Goal: Task Accomplishment & Management: Manage account settings

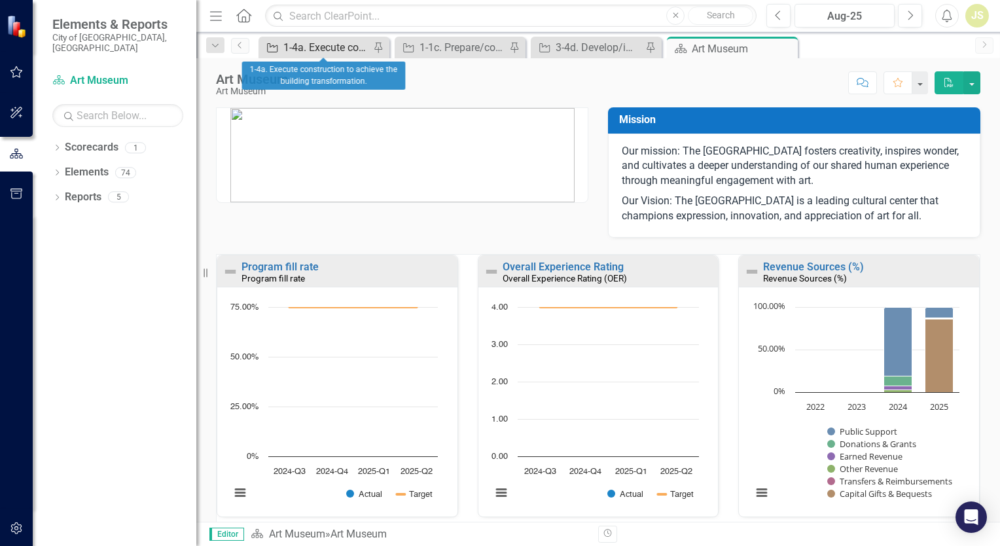
click at [328, 51] on div "1-4a. Execute construction to achieve the building transformation." at bounding box center [326, 47] width 86 height 16
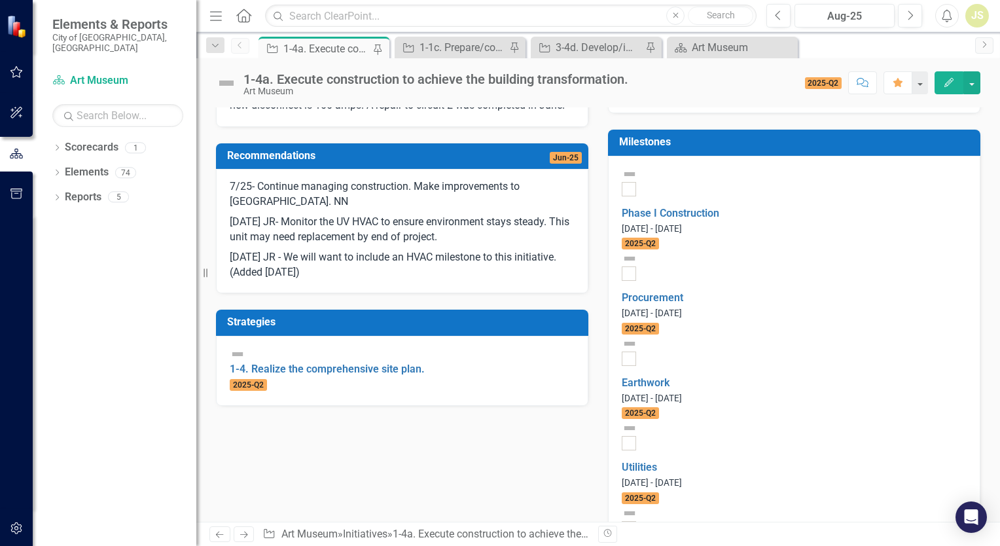
scroll to position [458, 0]
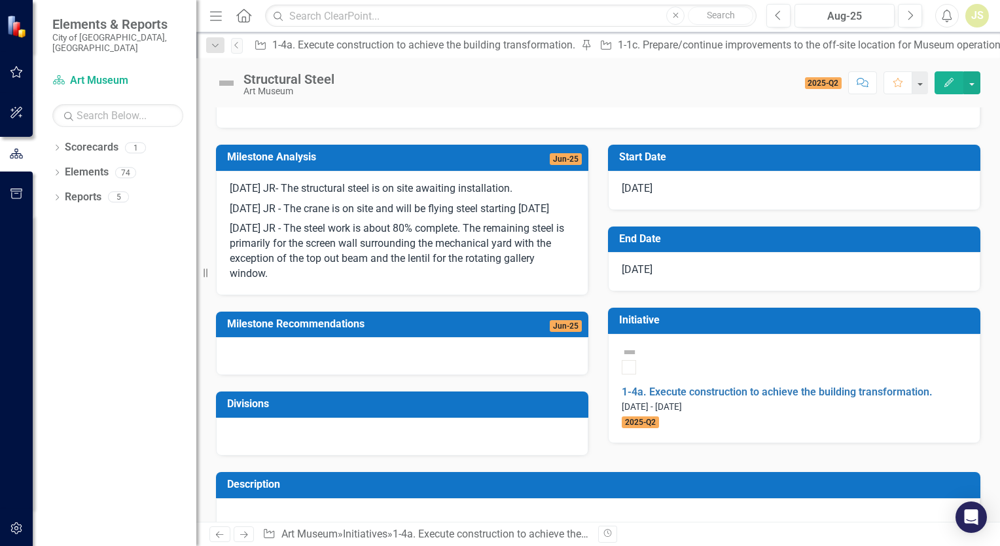
scroll to position [131, 0]
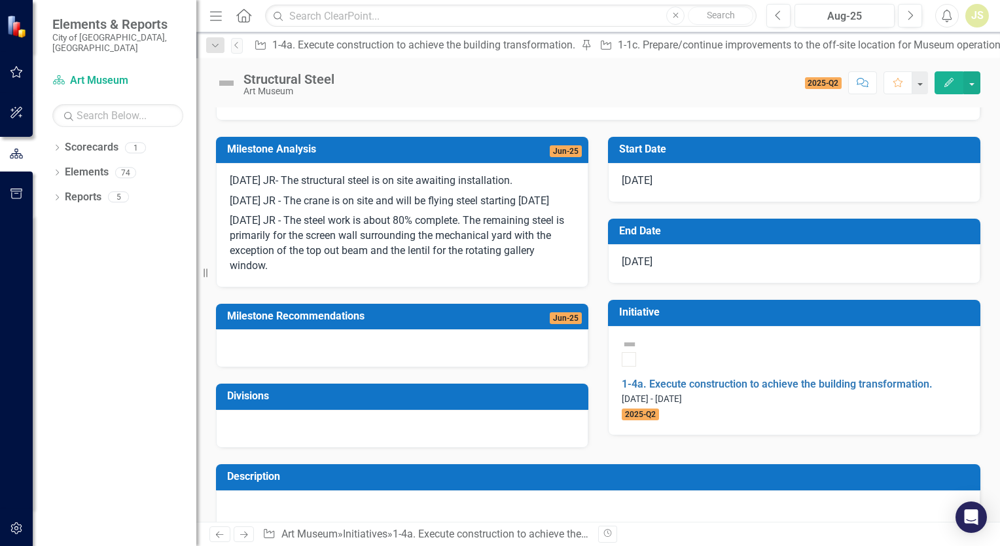
click at [290, 273] on p "[DATE] JR - The steel work is about 80% complete. The remaining steel is primar…" at bounding box center [402, 242] width 345 height 62
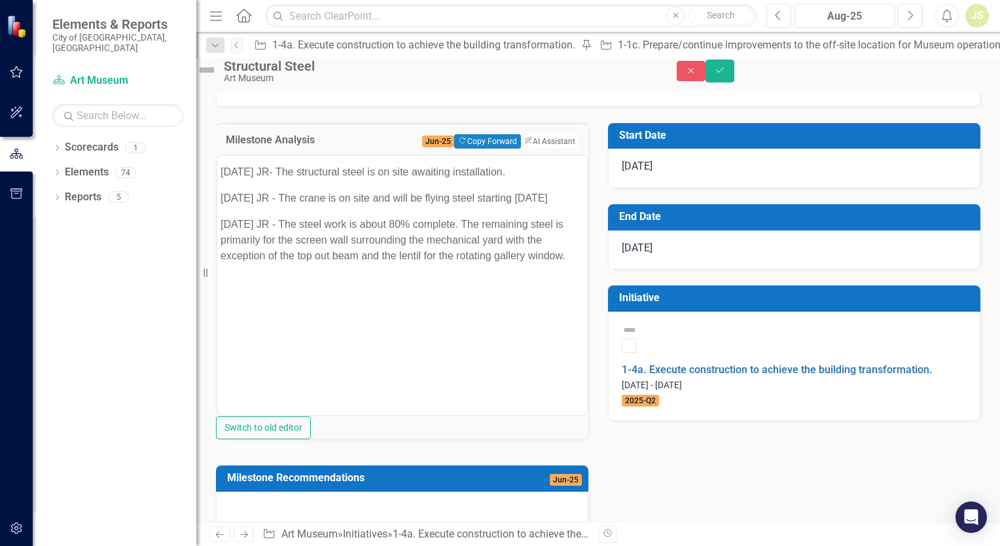
scroll to position [0, 0]
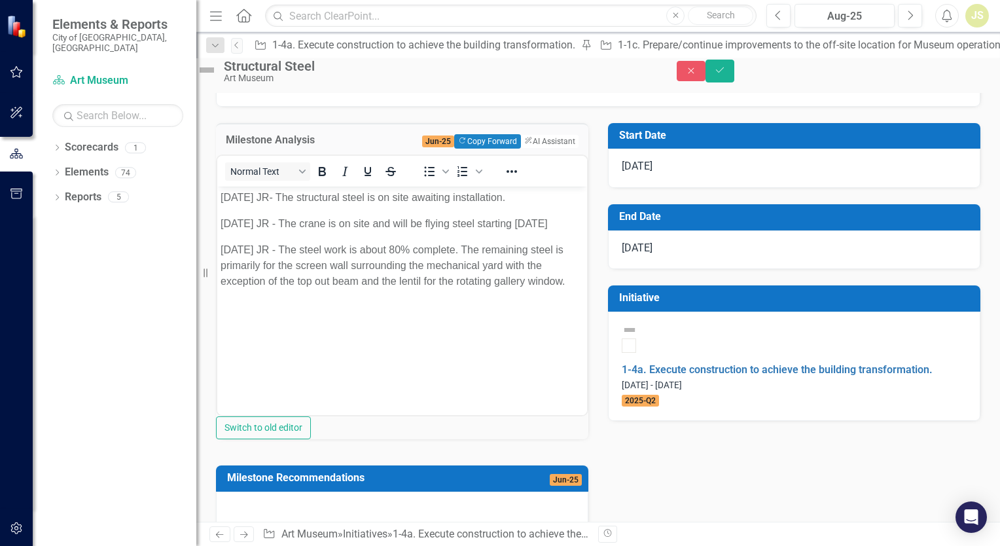
click at [316, 323] on body "[DATE] JR- The structural steel is on site awaiting installation. [DATE] JR - T…" at bounding box center [402, 285] width 370 height 196
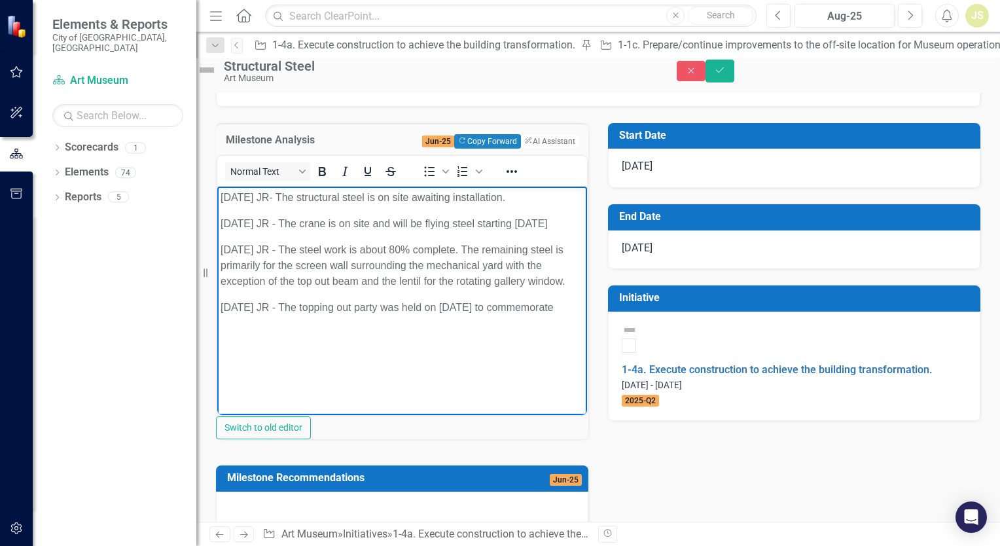
drag, startPoint x: 298, startPoint y: 354, endPoint x: 222, endPoint y: 354, distance: 75.9
click at [222, 316] on p "[DATE] JR - The topping out party was held on [DATE] to commemorate" at bounding box center [402, 308] width 363 height 16
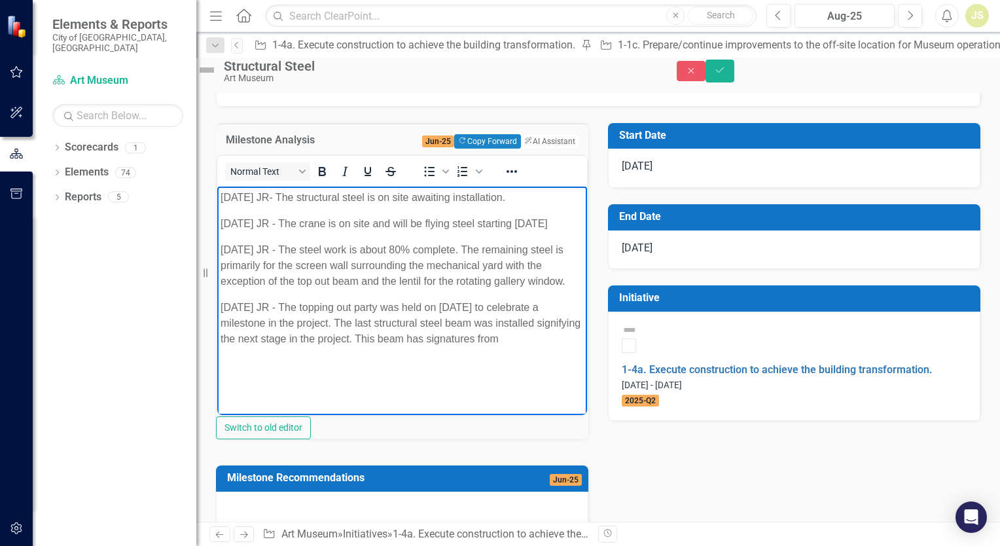
click at [549, 347] on p "[DATE] JR - The topping out party was held on [DATE] to celebrate a milestone i…" at bounding box center [402, 323] width 363 height 47
click at [287, 363] on p "[DATE] JR - The topping out party was held on [DATE] to celebrate a milestone i…" at bounding box center [402, 331] width 363 height 63
click at [420, 363] on p "[DATE] JR - The topping out party was held on [DATE] to celebrate a milestone i…" at bounding box center [402, 331] width 363 height 63
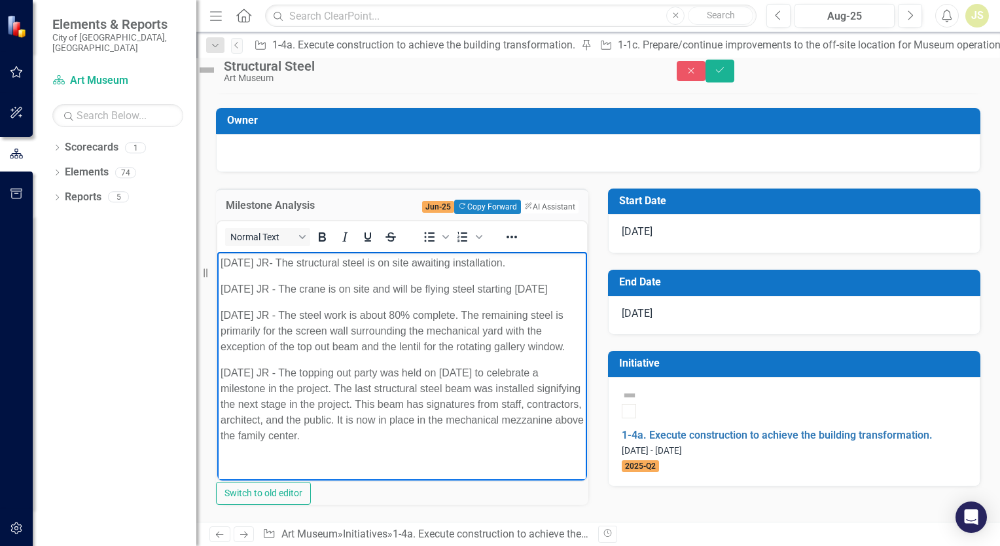
scroll to position [131, 0]
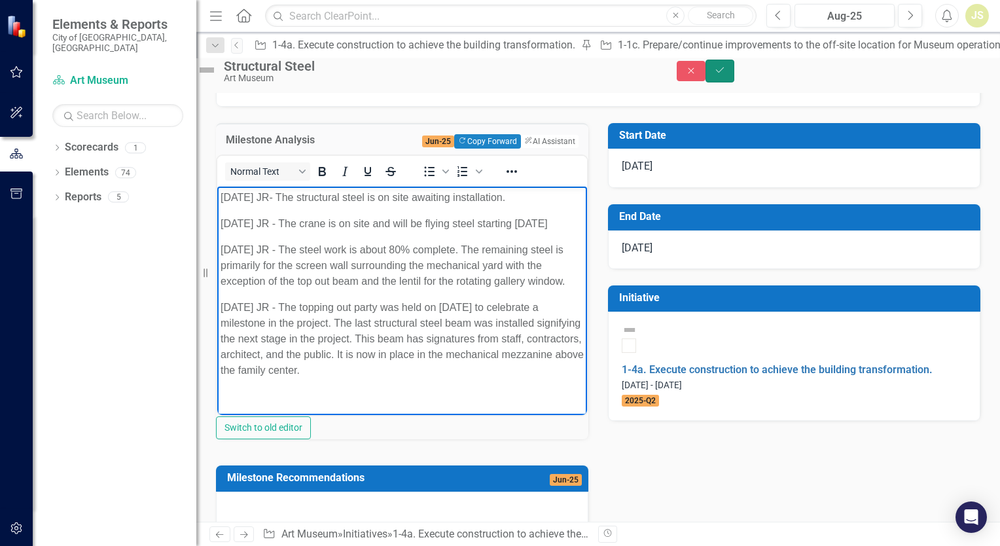
click at [735, 79] on button "Save" at bounding box center [720, 71] width 29 height 23
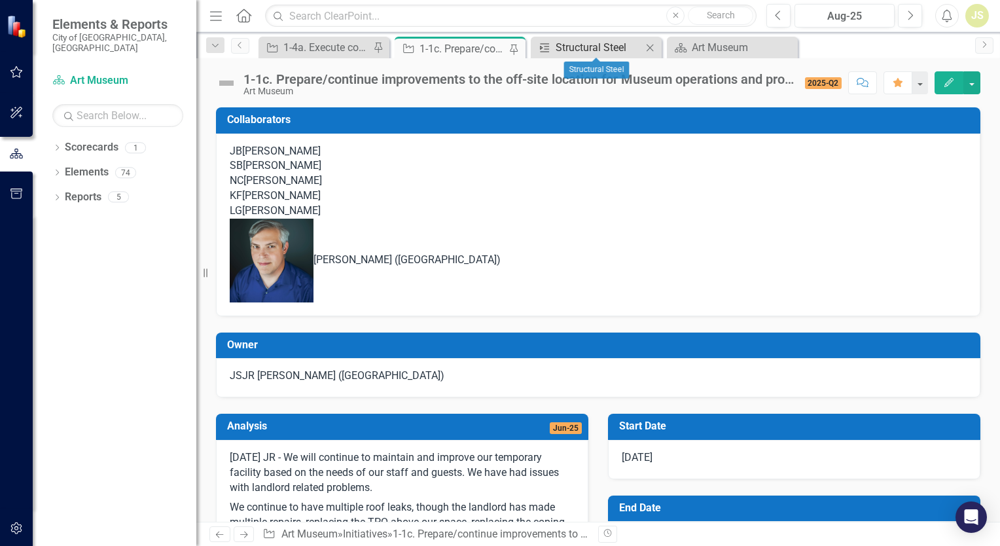
click at [573, 43] on div "Structural Steel" at bounding box center [599, 47] width 86 height 16
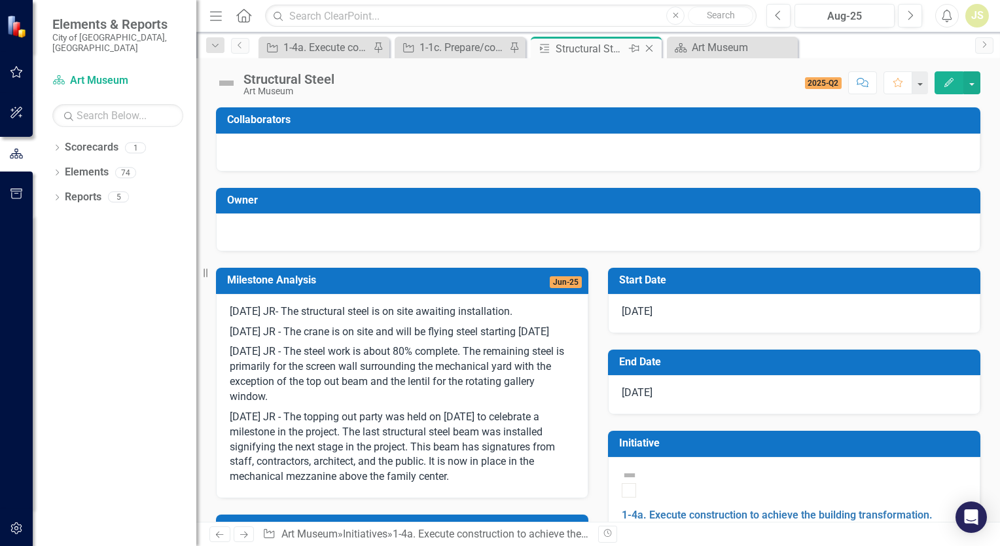
click at [648, 50] on icon "Close" at bounding box center [649, 48] width 13 height 10
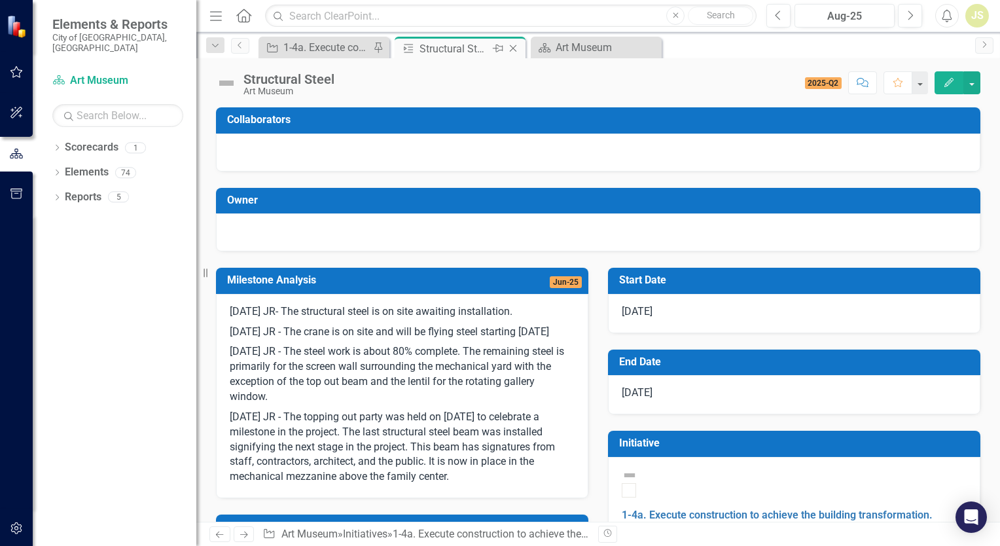
click at [515, 46] on icon at bounding box center [513, 48] width 7 height 7
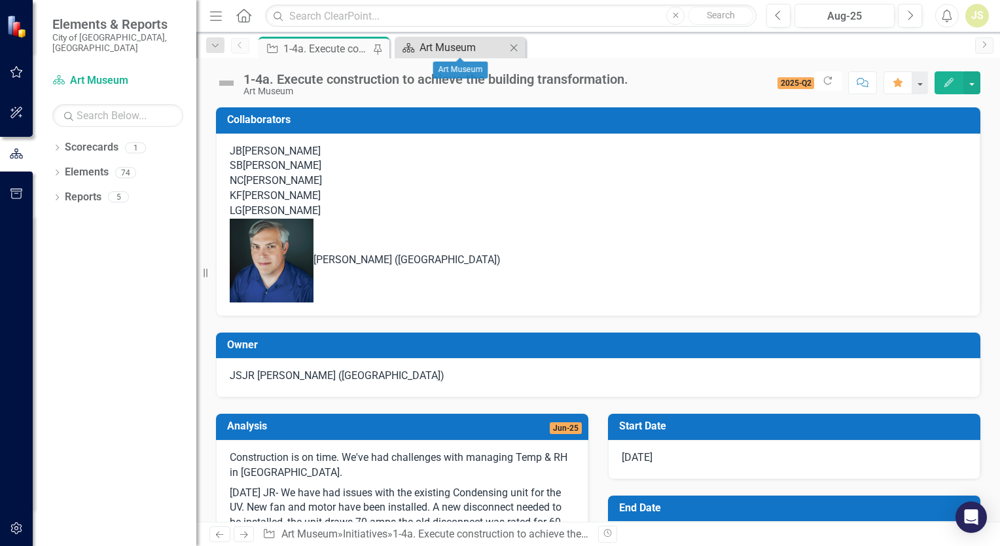
click at [441, 44] on div "Art Museum" at bounding box center [463, 47] width 86 height 16
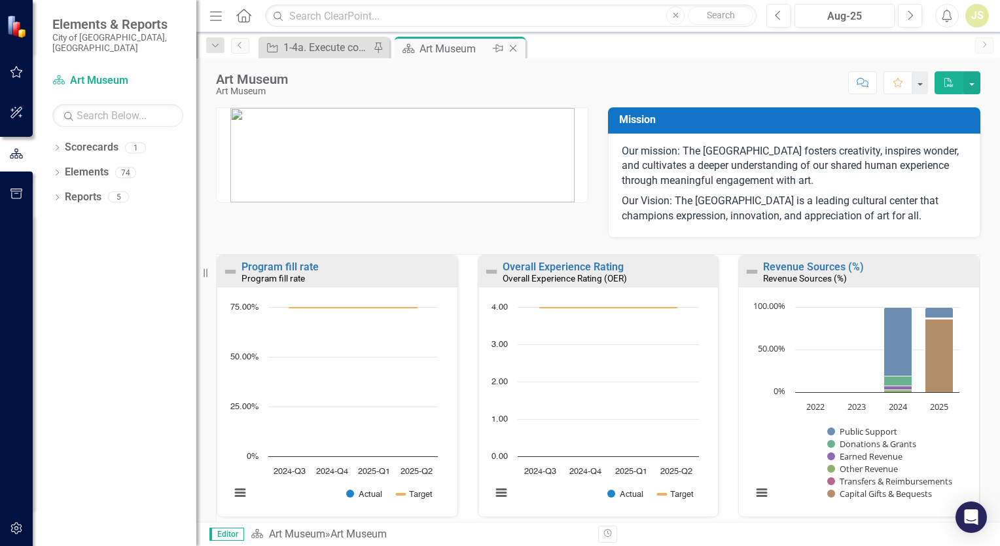
click at [517, 46] on icon "Close" at bounding box center [513, 48] width 13 height 10
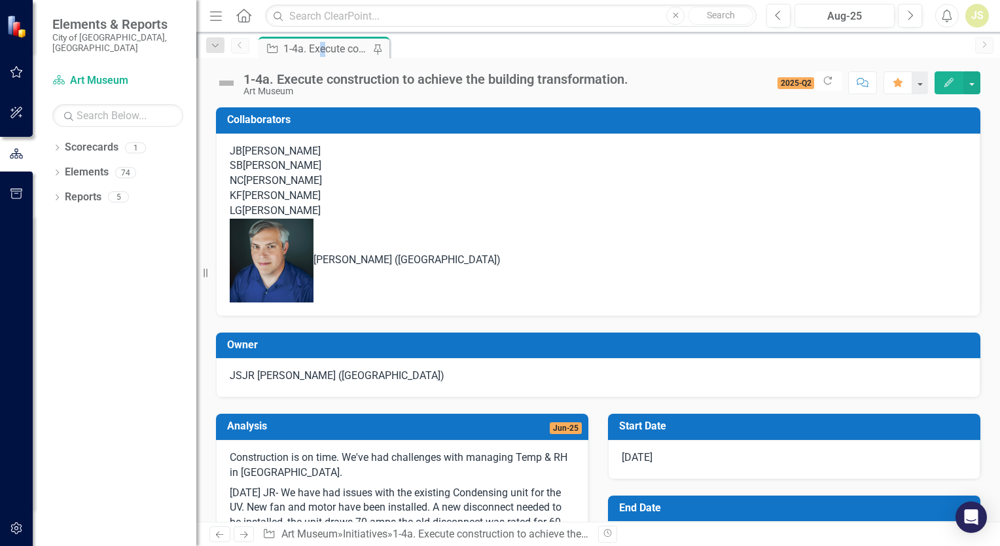
click at [322, 41] on div "1-4a. Execute construction to achieve the building transformation." at bounding box center [326, 49] width 86 height 16
drag, startPoint x: 322, startPoint y: 41, endPoint x: 316, endPoint y: 48, distance: 9.3
click at [316, 48] on div "1-4a. Execute construction to achieve the building transformation." at bounding box center [326, 49] width 86 height 16
click at [56, 170] on icon at bounding box center [57, 173] width 3 height 6
click at [115, 190] on link "Strategy Strategies" at bounding box center [85, 197] width 66 height 15
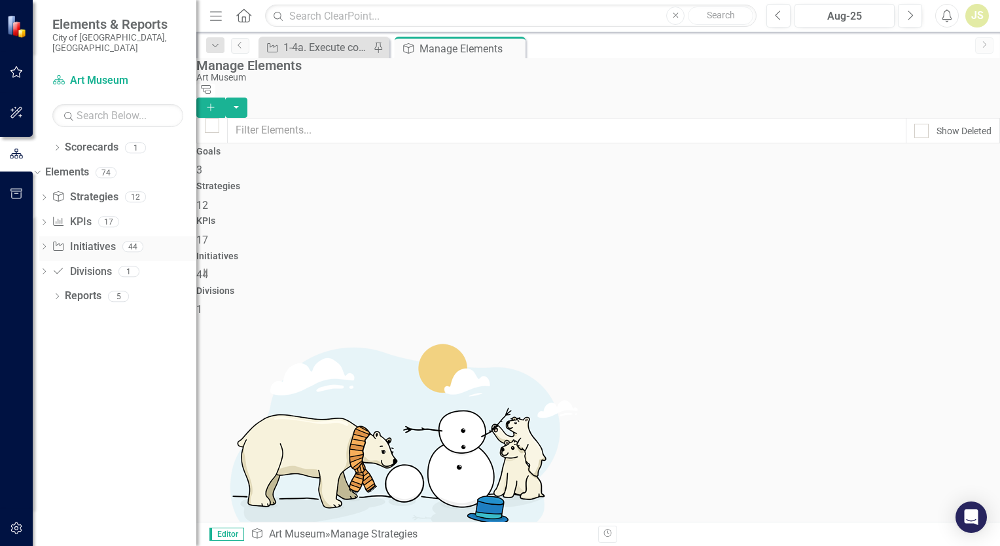
click at [105, 240] on link "Initiative Initiatives" at bounding box center [84, 247] width 64 height 15
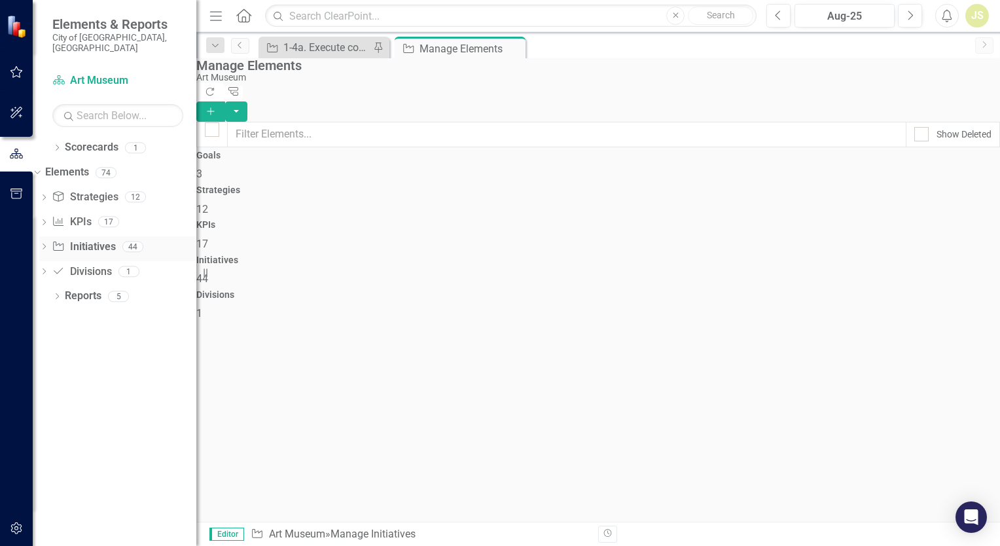
checkbox input "false"
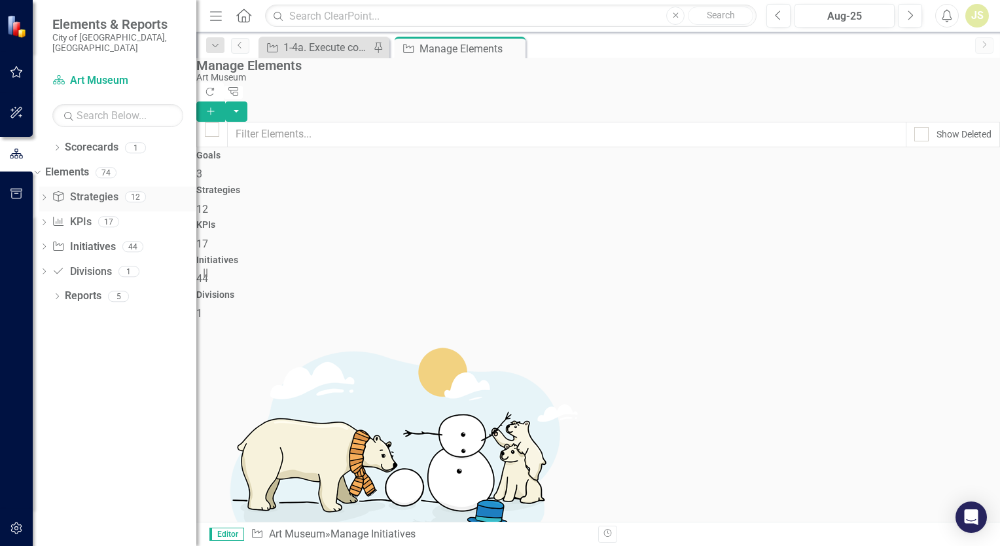
click at [109, 190] on link "Strategy Strategies" at bounding box center [85, 197] width 66 height 15
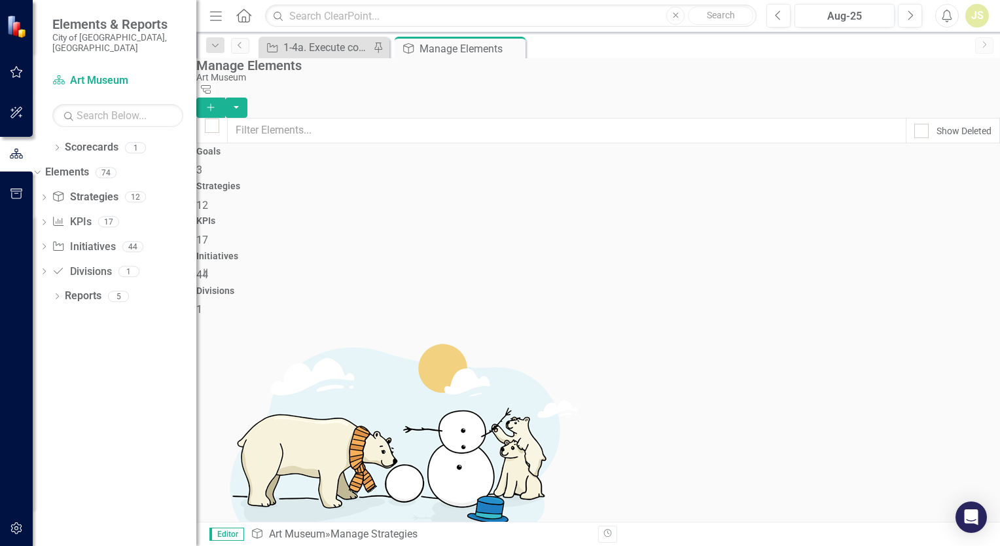
click at [14, 69] on icon "button" at bounding box center [16, 72] width 12 height 12
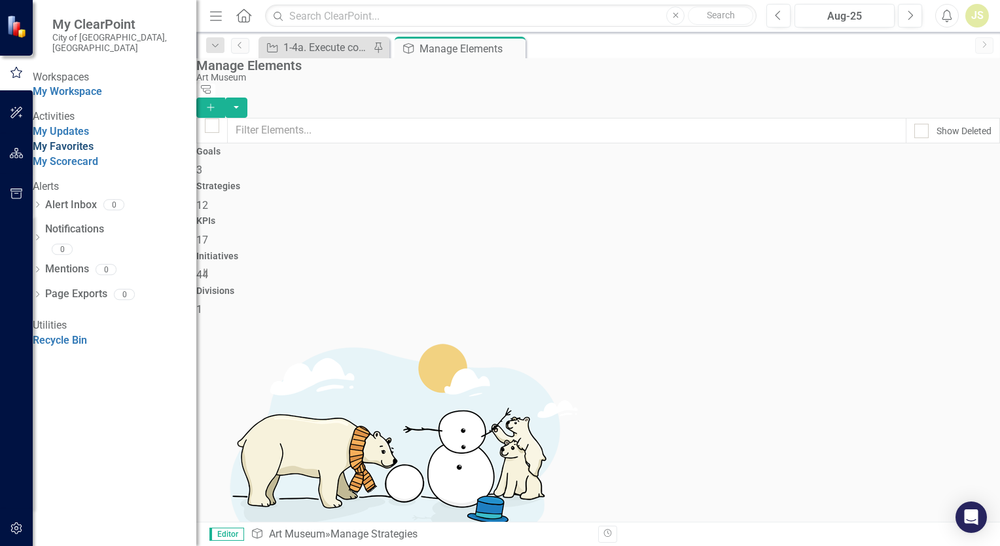
click at [94, 153] on link "My Favorites" at bounding box center [63, 146] width 61 height 12
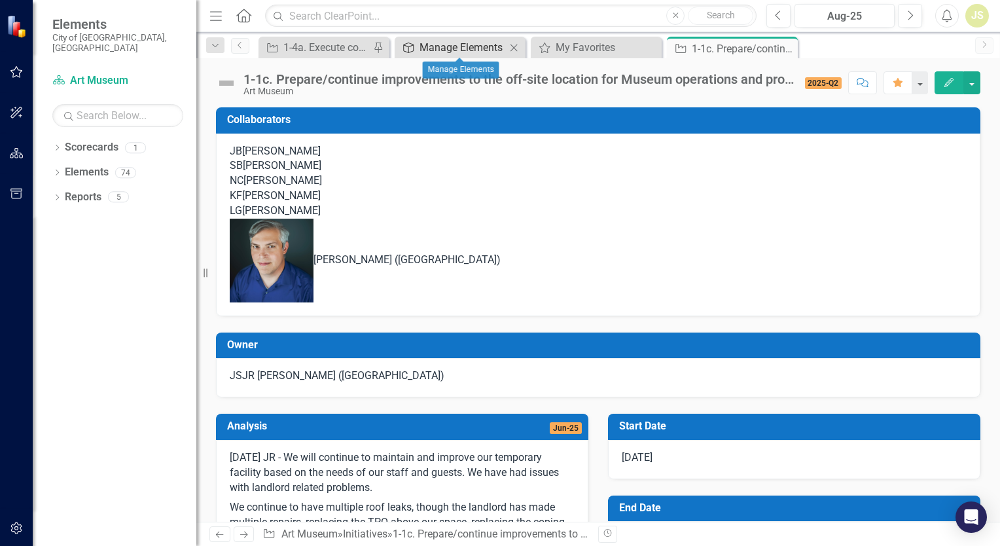
click at [468, 46] on div "Manage Elements" at bounding box center [463, 47] width 86 height 16
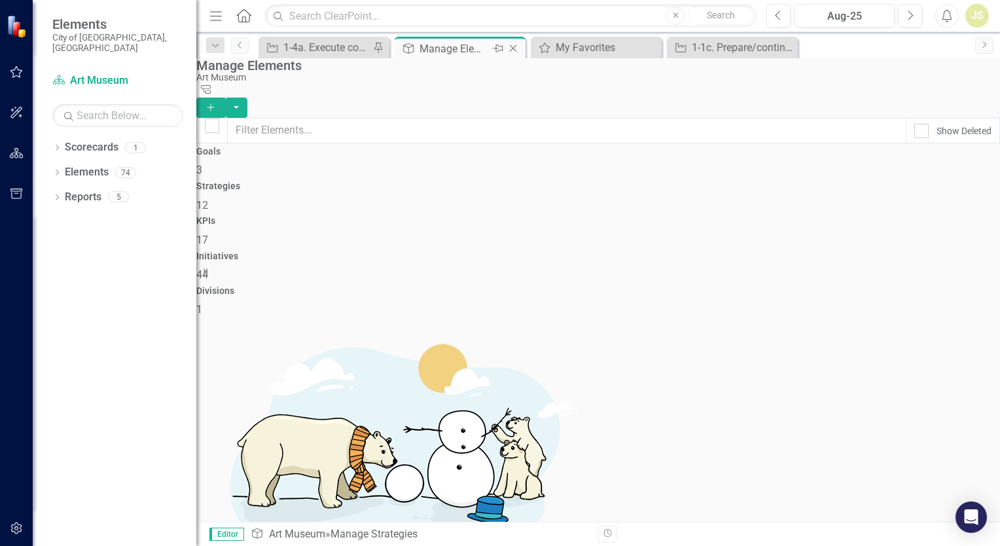
click at [513, 48] on icon at bounding box center [513, 48] width 7 height 7
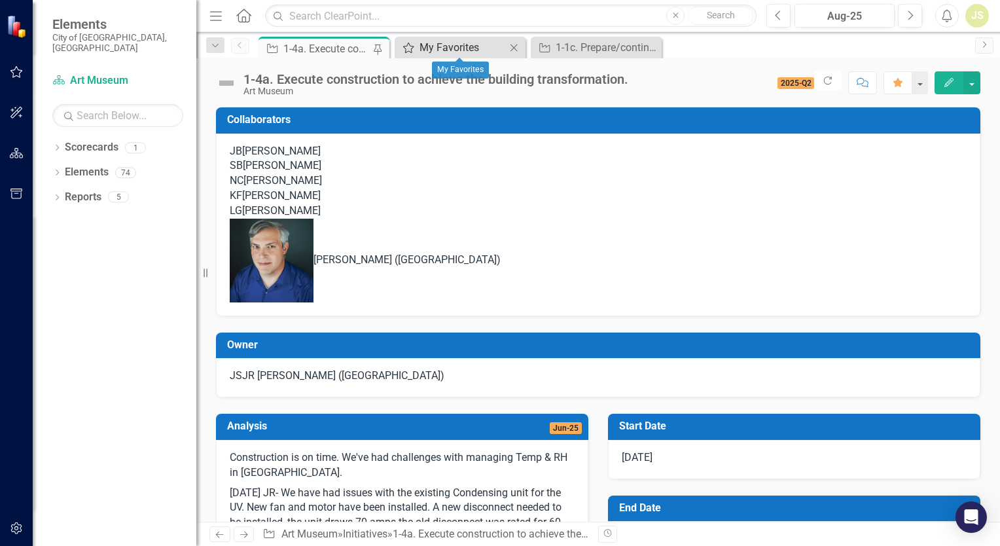
click at [446, 46] on div "My Favorites" at bounding box center [463, 47] width 86 height 16
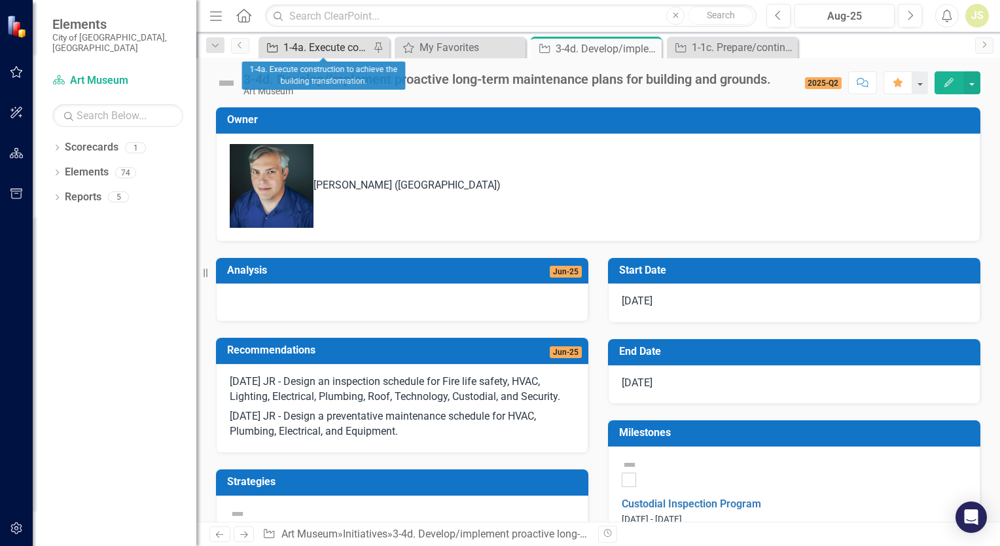
click at [323, 52] on div "1-4a. Execute construction to achieve the building transformation." at bounding box center [326, 47] width 86 height 16
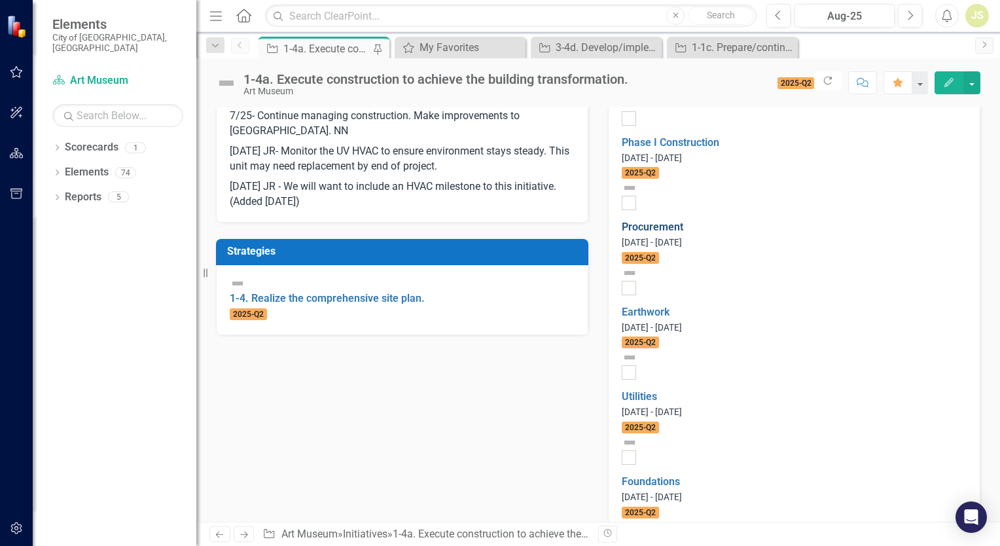
scroll to position [524, 0]
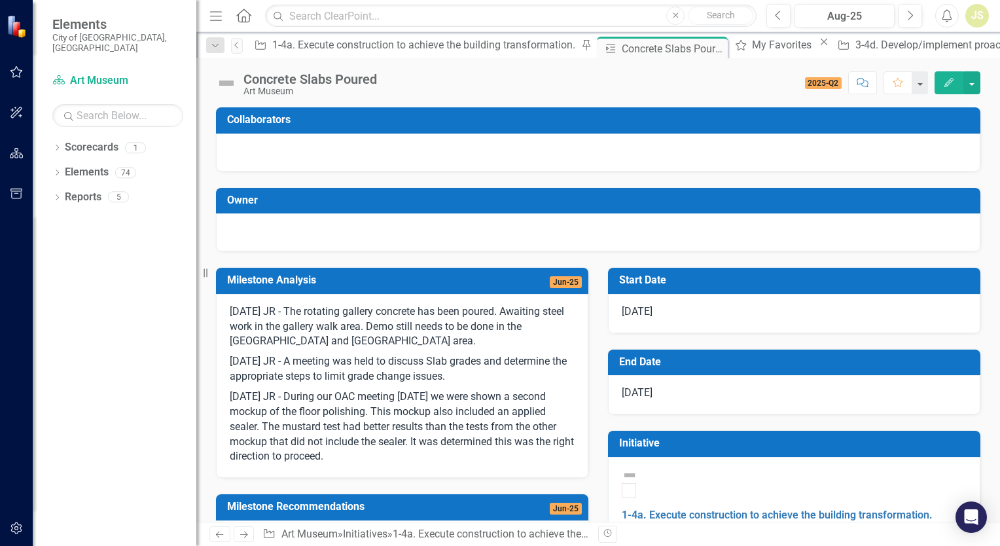
click at [364, 462] on p "[DATE] JR - During our OAC meeting [DATE] we were shown a second mockup of the …" at bounding box center [402, 425] width 345 height 77
click at [370, 456] on p "[DATE] JR - During our OAC meeting [DATE] we were shown a second mockup of the …" at bounding box center [402, 425] width 345 height 77
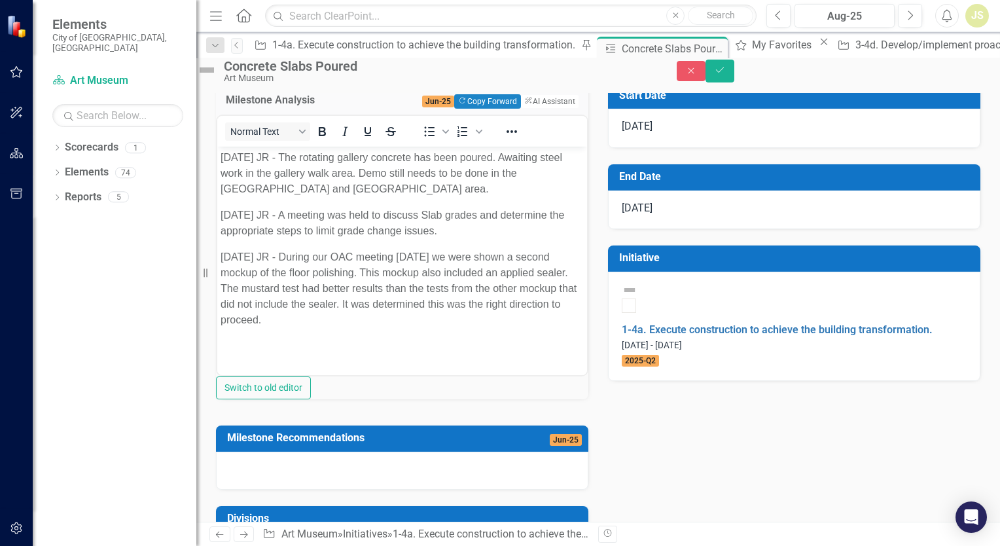
scroll to position [131, 0]
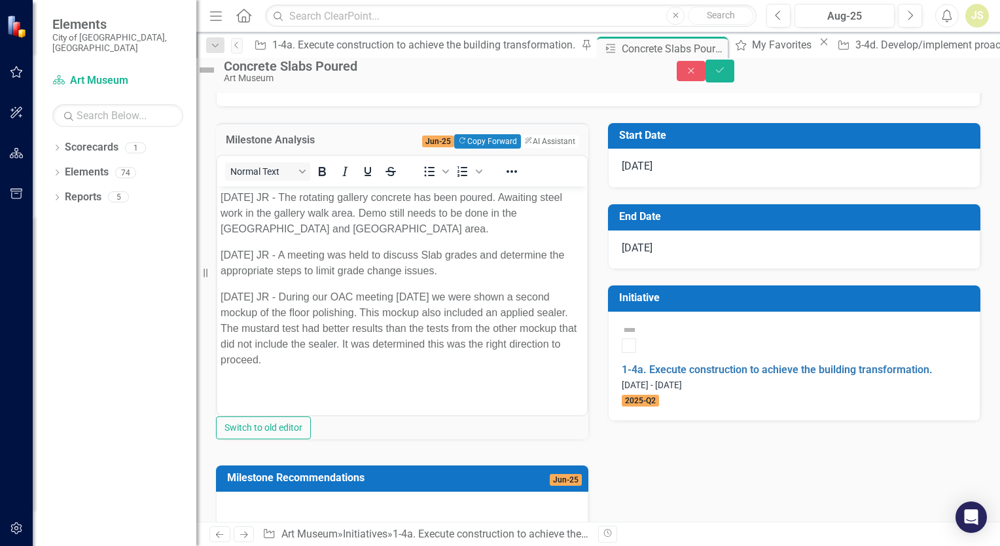
click at [395, 367] on p "[DATE] JR - During our OAC meeting [DATE] we were shown a second mockup of the …" at bounding box center [402, 328] width 363 height 79
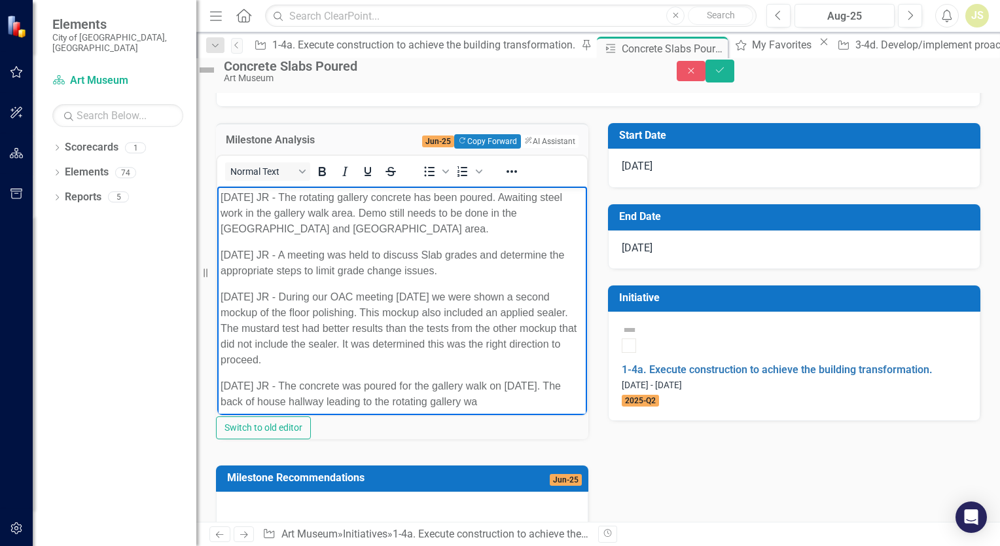
scroll to position [8, 0]
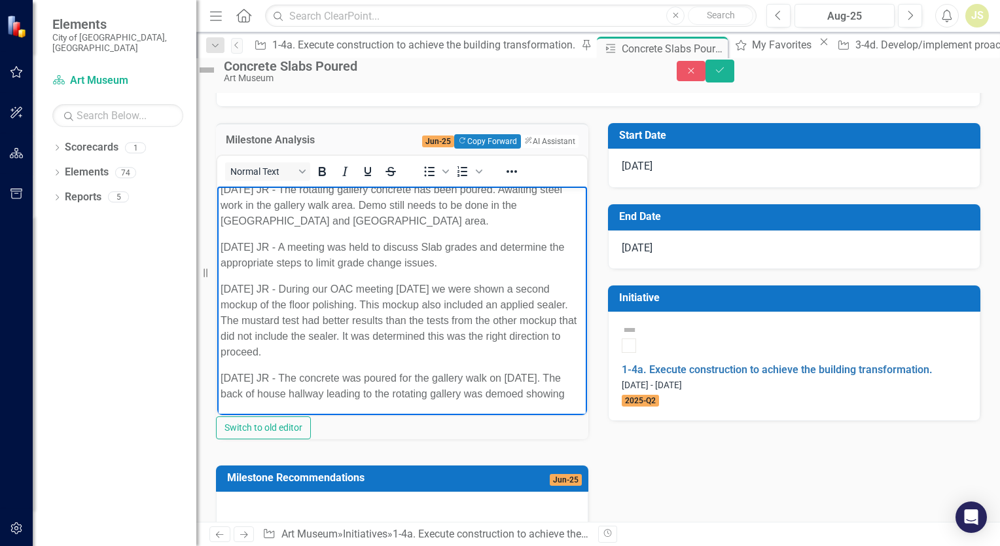
click at [283, 402] on p "[DATE] JR - The concrete was poured for the gallery walk on [DATE]. The back of…" at bounding box center [402, 386] width 363 height 31
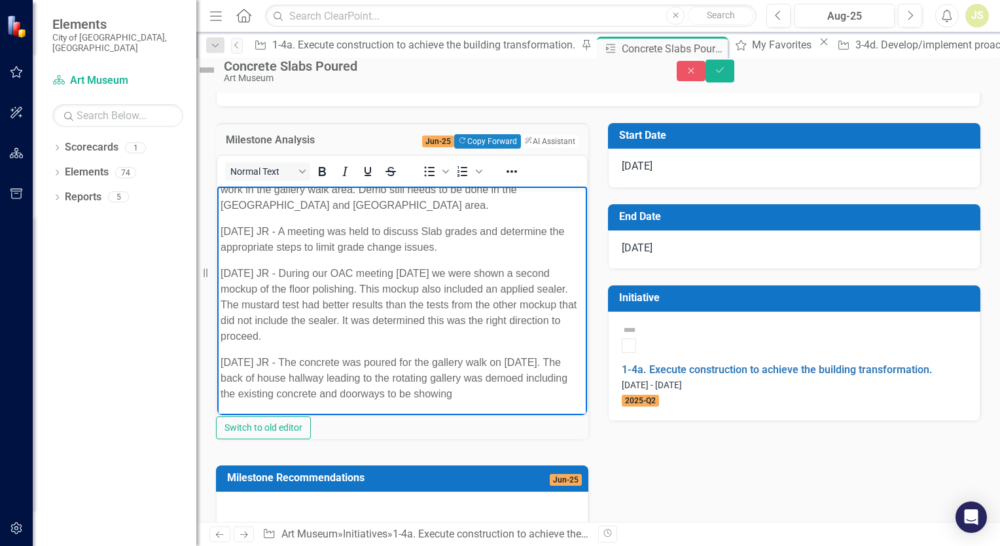
click at [283, 402] on p "[DATE] JR - The concrete was poured for the gallery walk on [DATE]. The back of…" at bounding box center [402, 378] width 363 height 47
click at [726, 73] on icon "Save" at bounding box center [720, 69] width 12 height 9
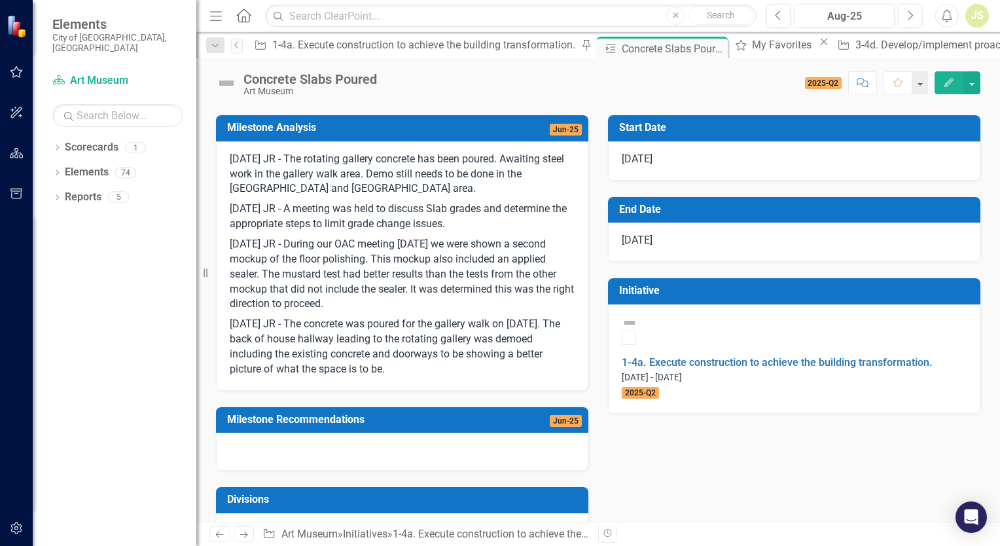
scroll to position [131, 0]
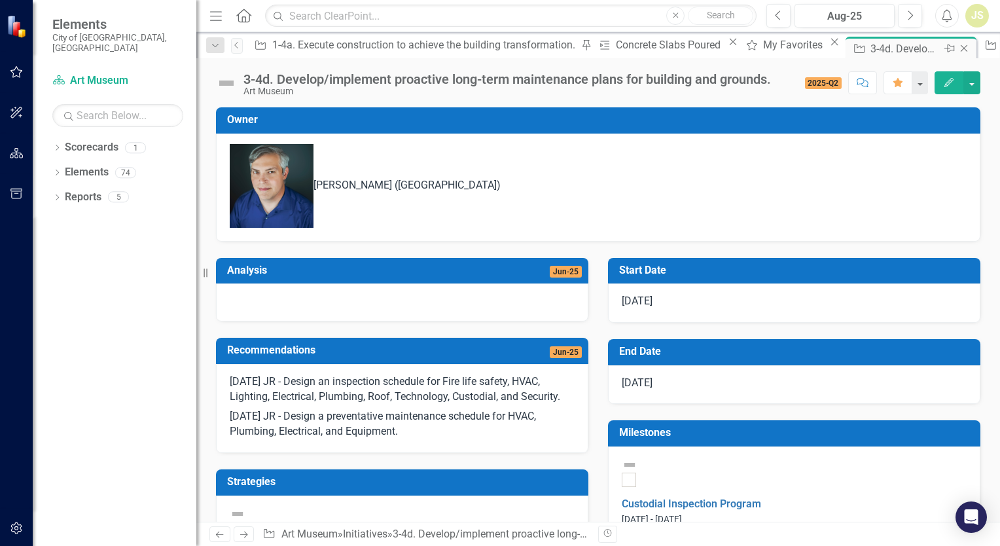
click at [944, 48] on icon "Pin" at bounding box center [949, 48] width 10 height 13
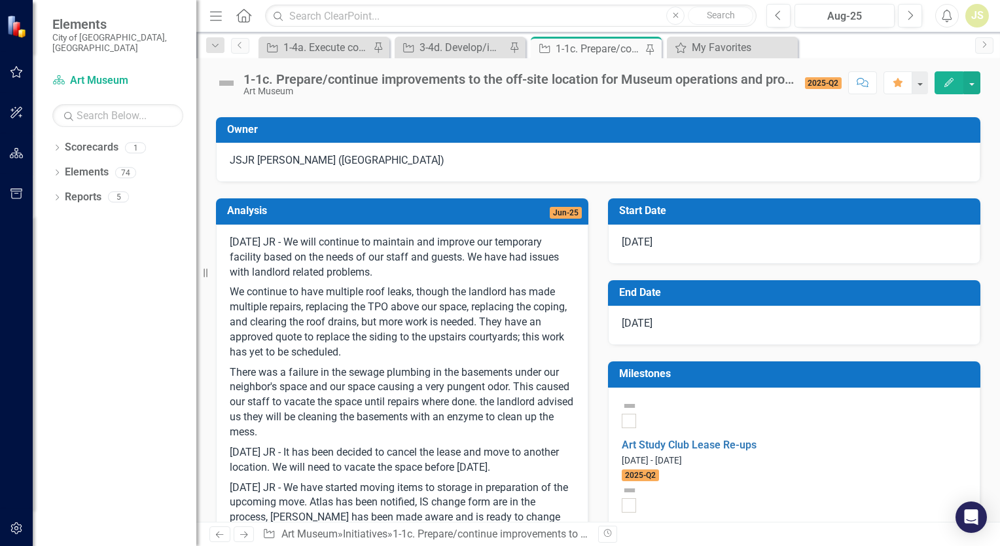
scroll to position [65, 0]
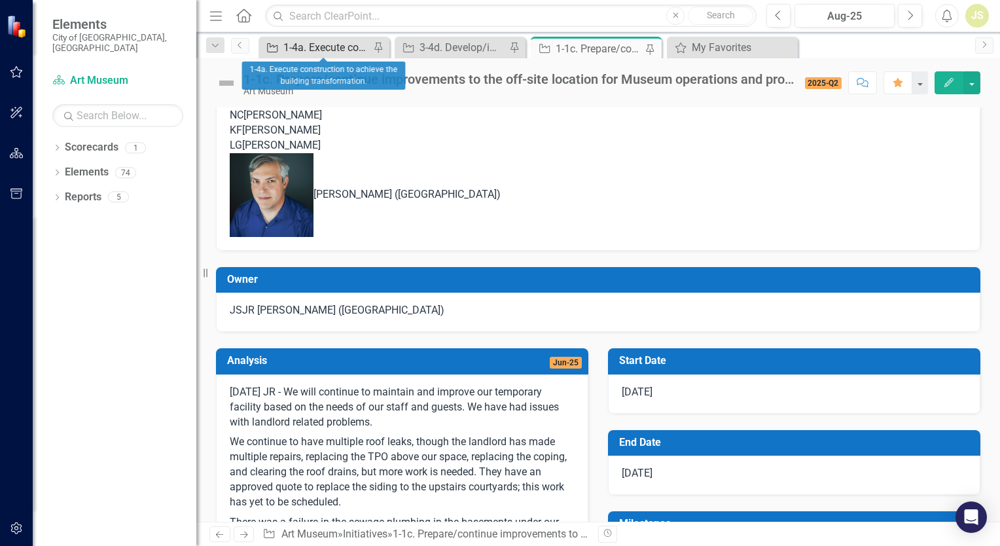
click at [333, 45] on div "1-4a. Execute construction to achieve the building transformation." at bounding box center [326, 47] width 86 height 16
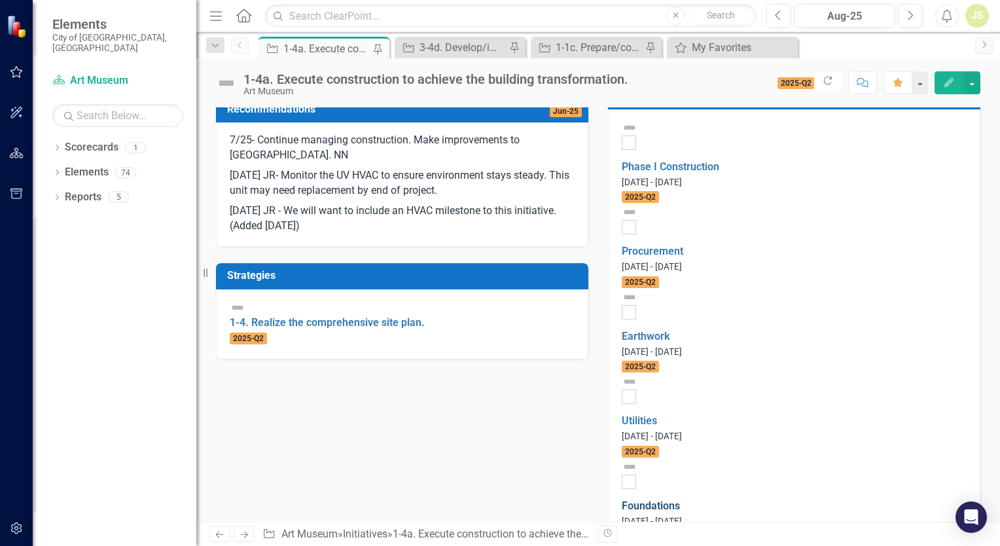
scroll to position [524, 0]
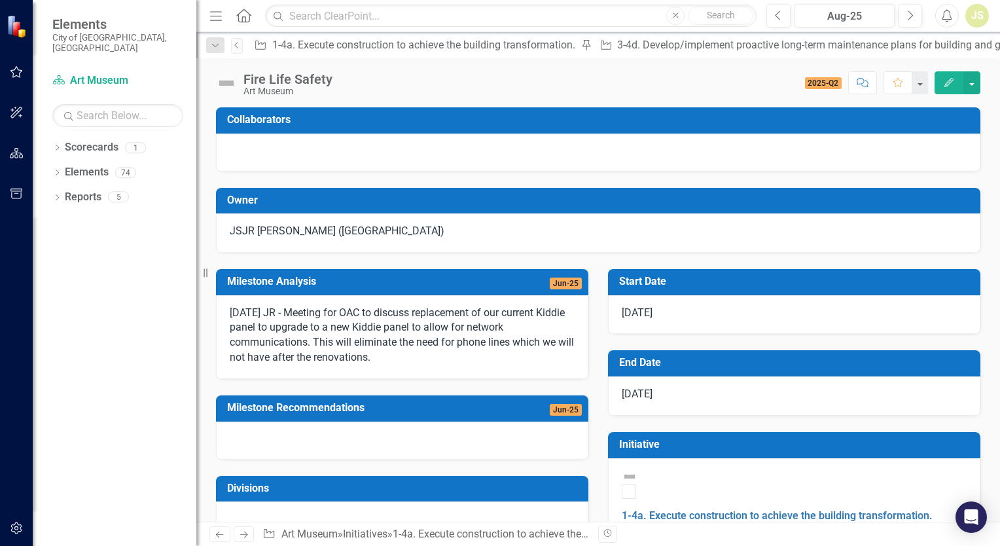
click at [420, 364] on p "[DATE] JR - Meeting for OAC to discuss replacement of our current Kiddie panel …" at bounding box center [402, 336] width 345 height 60
click at [421, 363] on p "[DATE] JR - Meeting for OAC to discuss replacement of our current Kiddie panel …" at bounding box center [402, 336] width 345 height 60
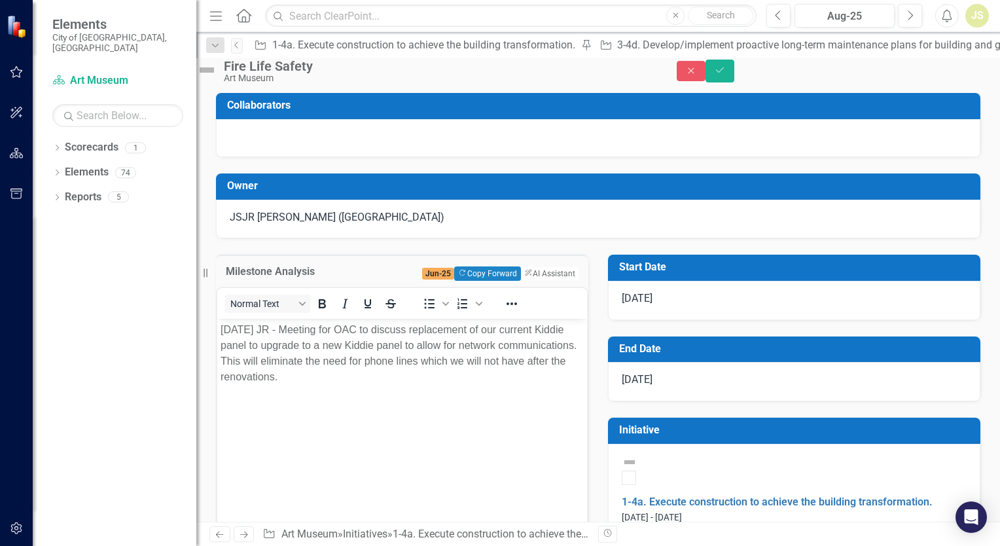
click at [411, 380] on p "[DATE] JR - Meeting for OAC to discuss replacement of our current Kiddie panel …" at bounding box center [402, 353] width 363 height 63
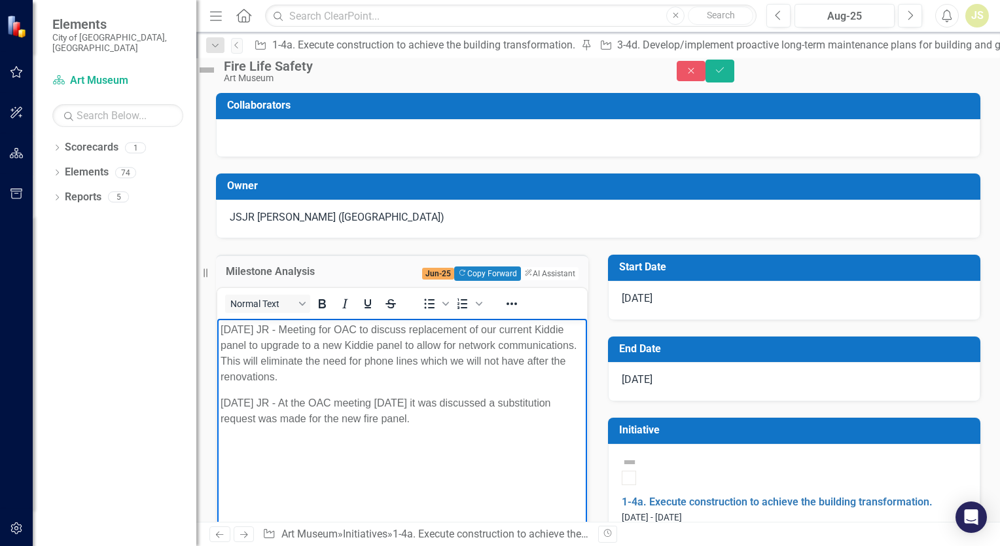
click at [494, 417] on p "[DATE] JR - At the OAC meeting [DATE] it was discussed a substitution request w…" at bounding box center [402, 410] width 363 height 31
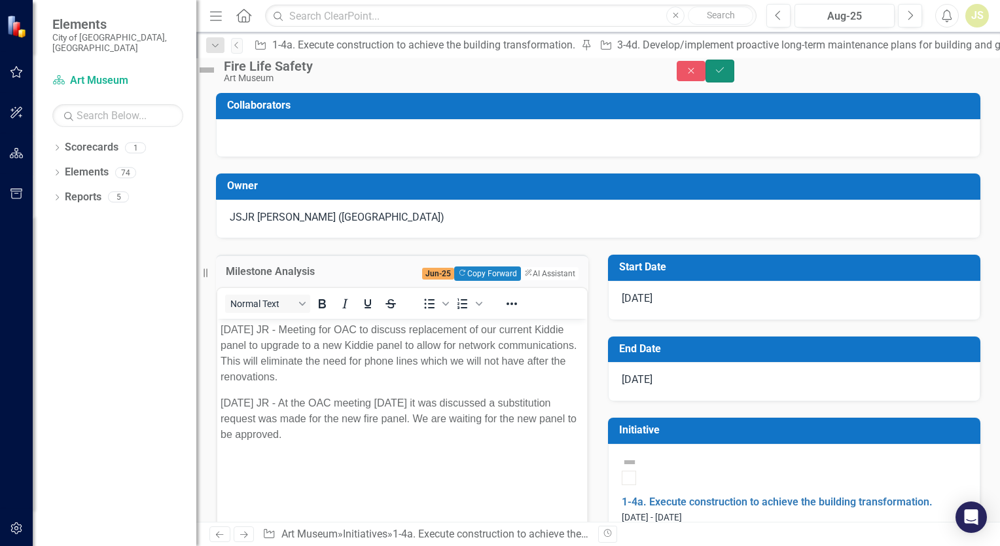
click at [726, 75] on icon "Save" at bounding box center [720, 69] width 12 height 9
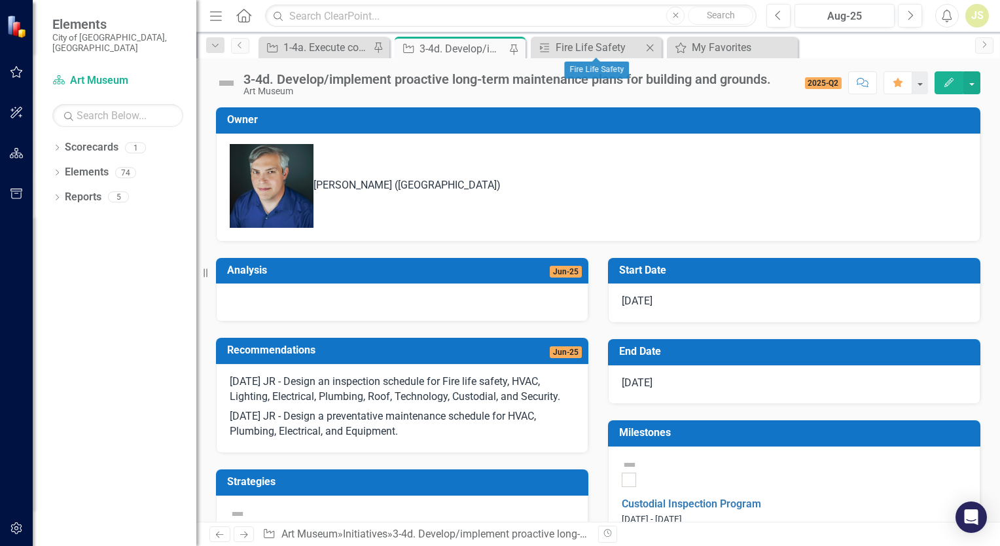
click at [649, 45] on icon "Close" at bounding box center [650, 48] width 13 height 10
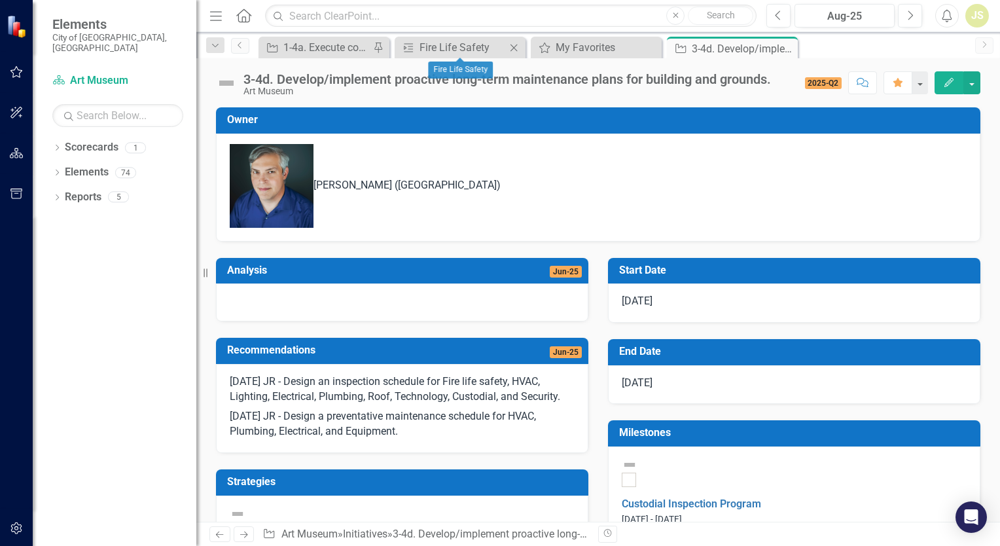
click at [513, 51] on icon "Close" at bounding box center [513, 48] width 13 height 10
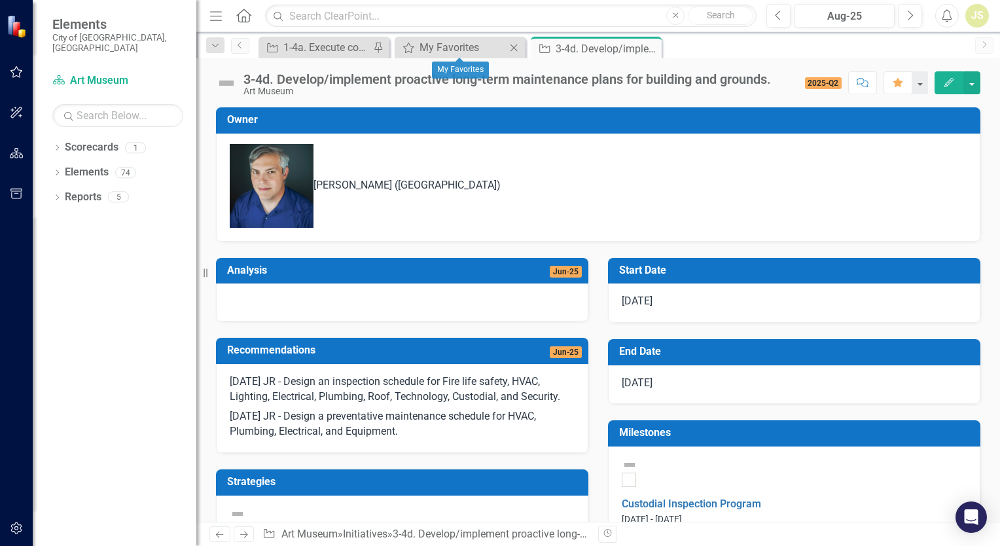
click at [512, 51] on icon "Close" at bounding box center [513, 48] width 13 height 10
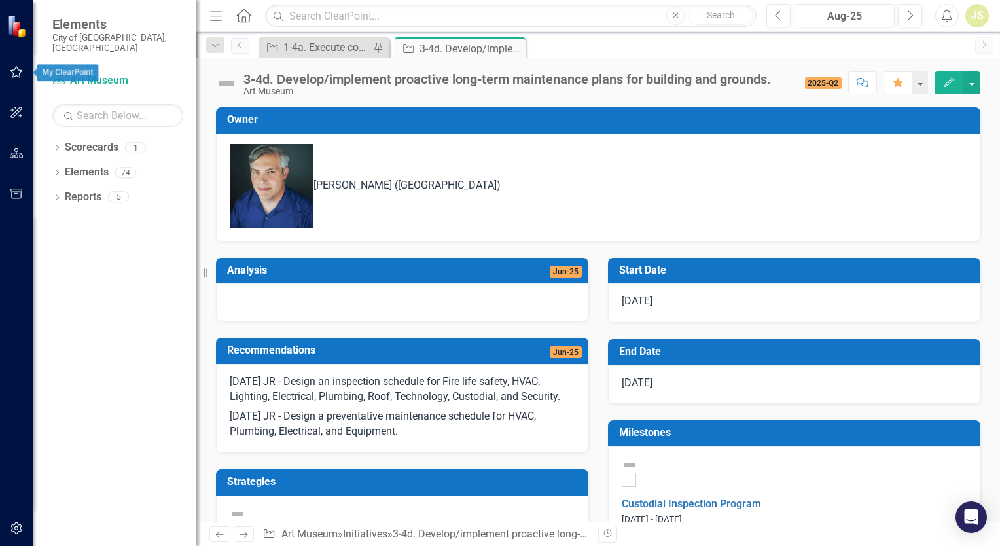
click at [25, 75] on button "button" at bounding box center [16, 72] width 29 height 27
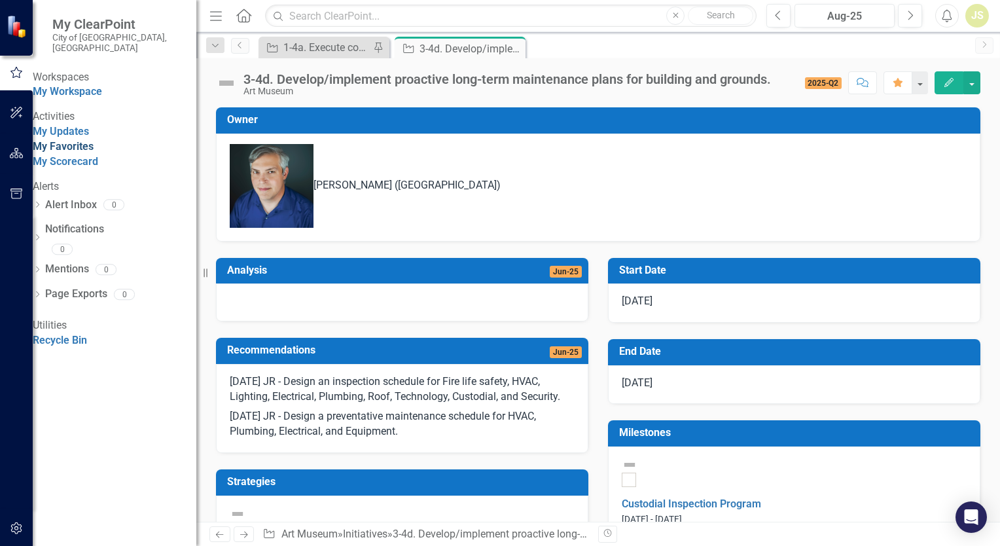
click at [94, 153] on link "My Favorites" at bounding box center [63, 146] width 61 height 12
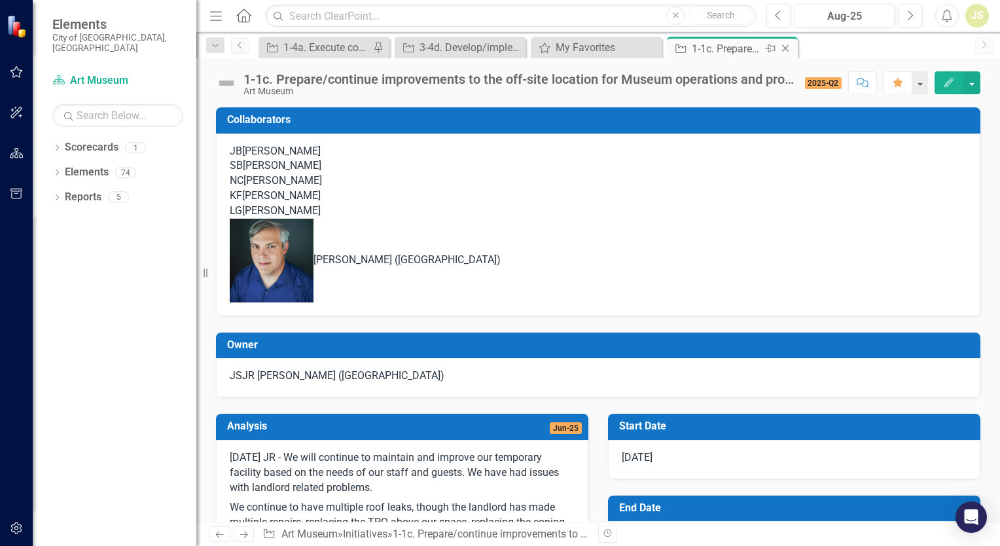
click at [771, 46] on icon "Pin" at bounding box center [770, 48] width 10 height 13
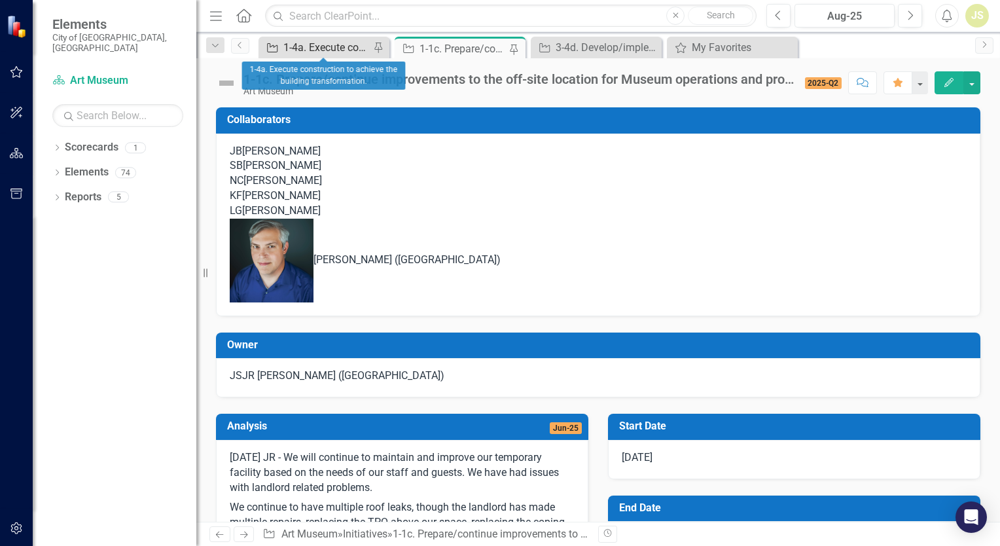
click at [322, 53] on div "1-4a. Execute construction to achieve the building transformation." at bounding box center [326, 47] width 86 height 16
